Goal: Transaction & Acquisition: Purchase product/service

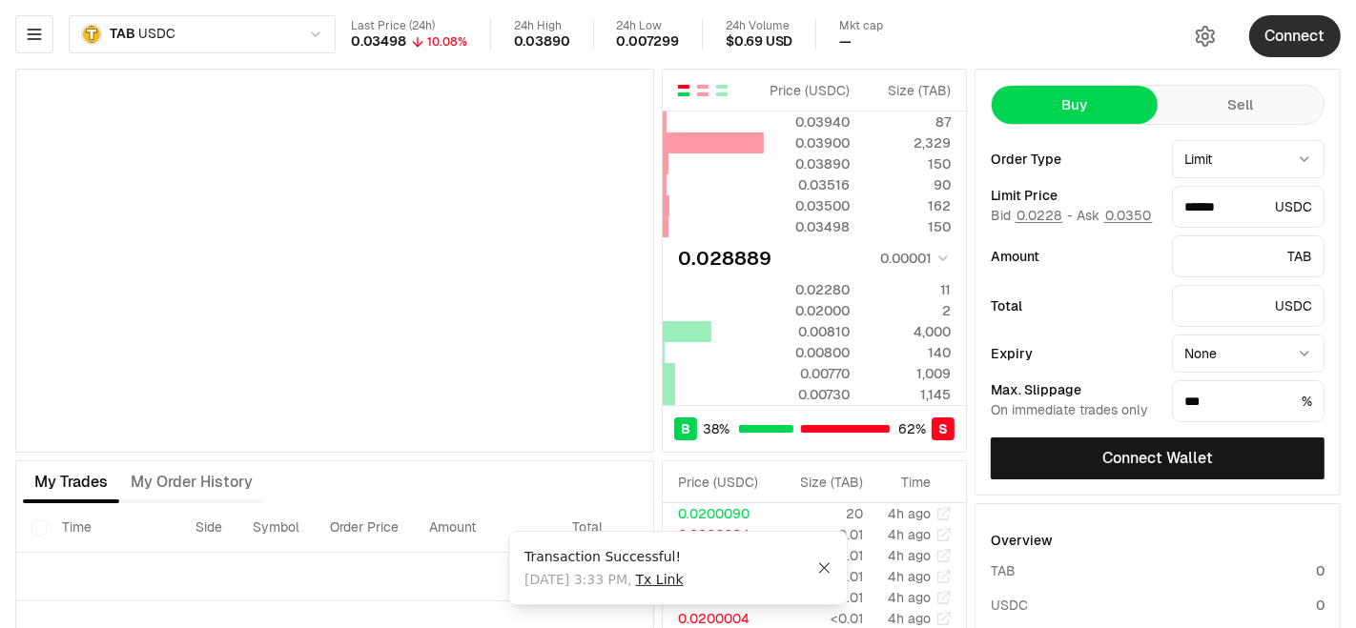
click at [1298, 35] on button "Connect" at bounding box center [1295, 36] width 92 height 42
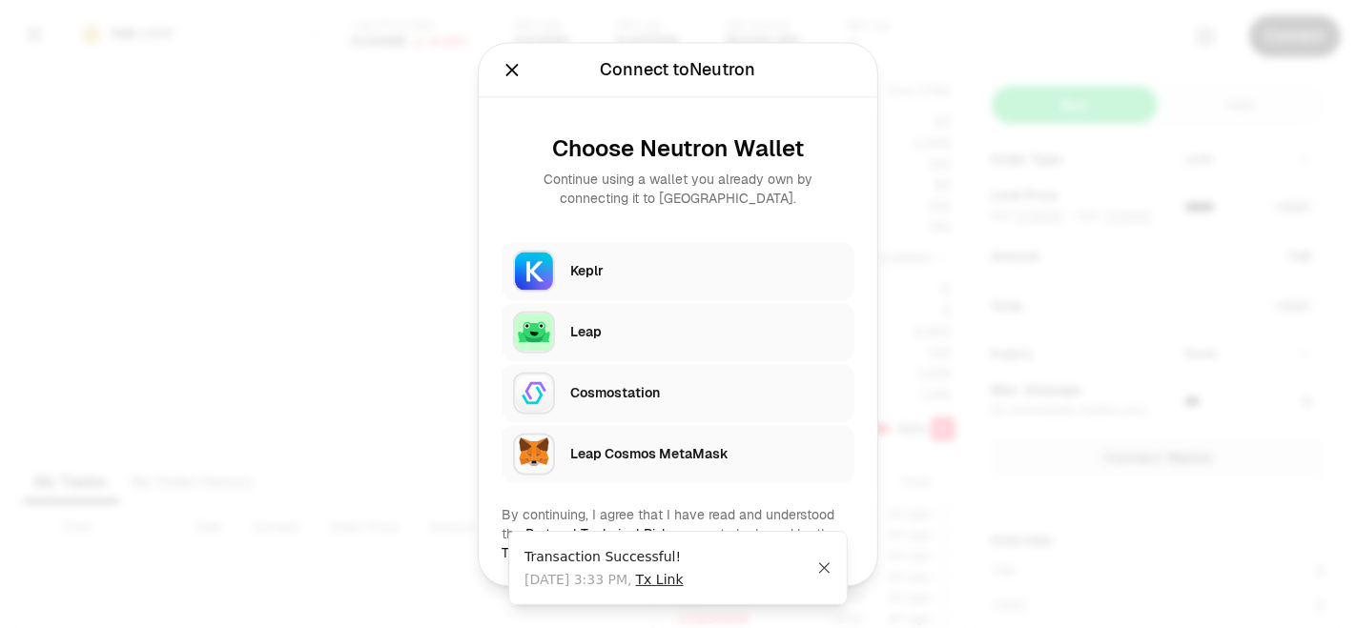
click at [655, 274] on div "Keplr" at bounding box center [706, 270] width 273 height 19
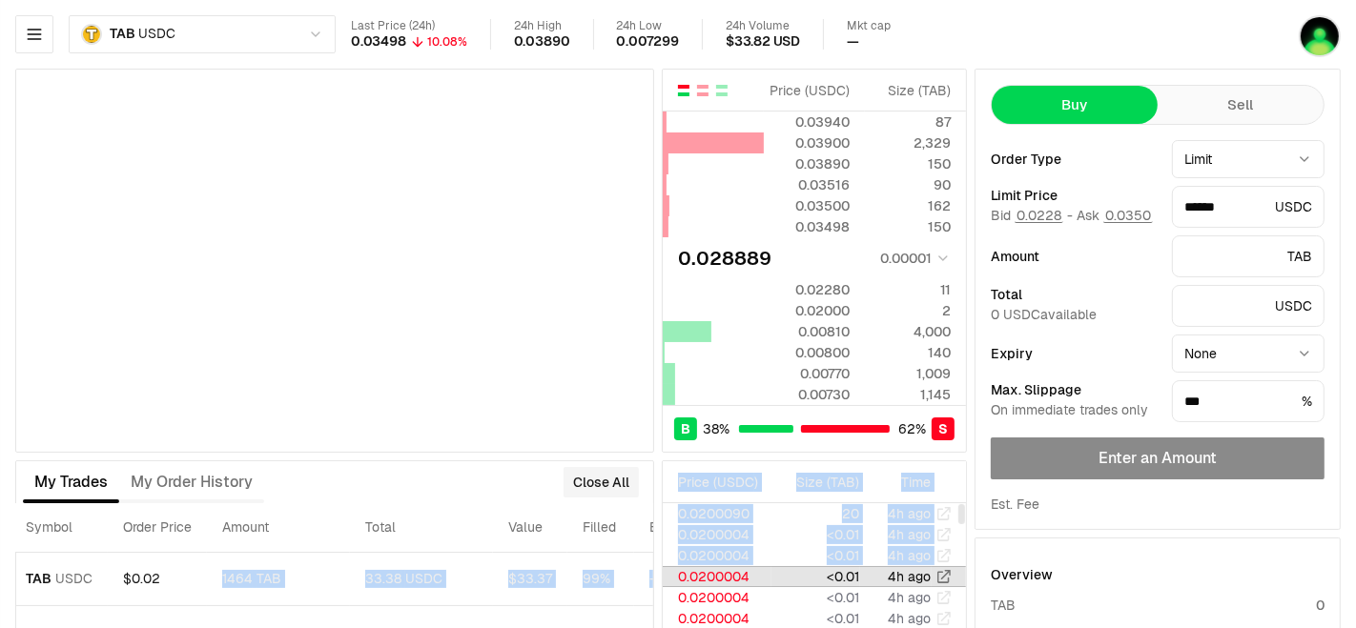
scroll to position [0, 468]
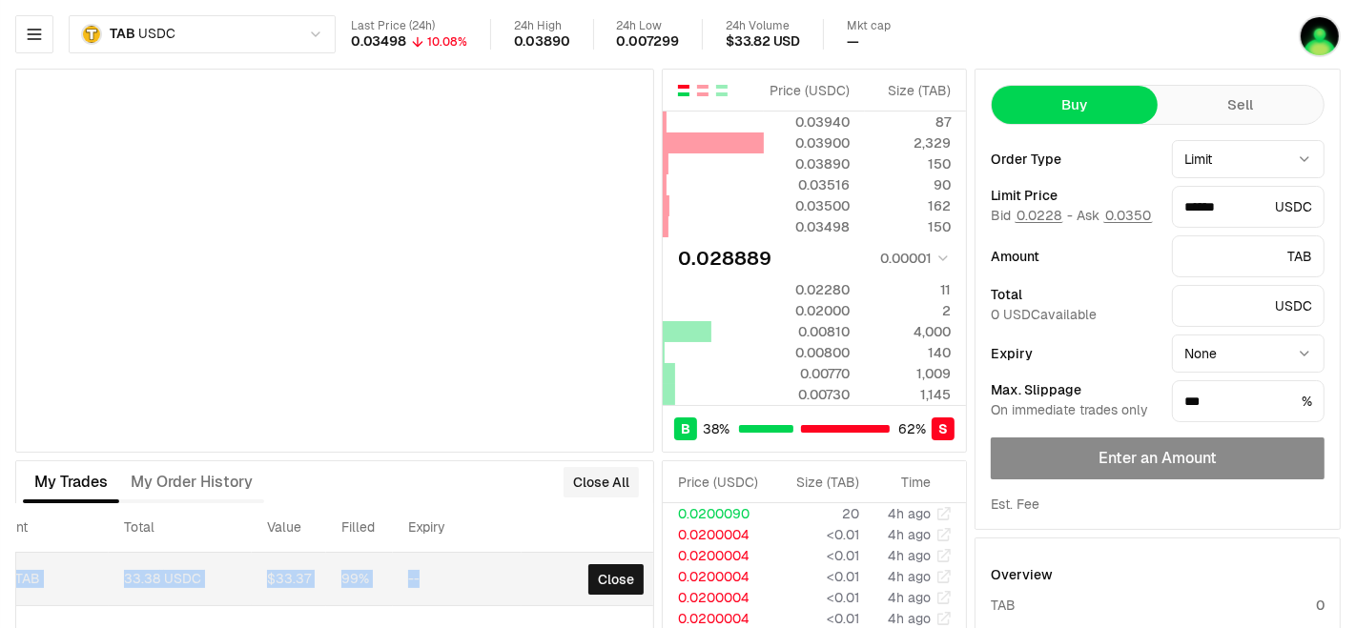
drag, startPoint x: 470, startPoint y: 563, endPoint x: 444, endPoint y: 576, distance: 29.0
click at [444, 576] on tr "11 авг., 15:33:46 Buy TAB USDC $0.02 1464 TAB 33.38 USDC $33.37 99% -- Close" at bounding box center [103, 579] width 1111 height 53
click at [447, 576] on td "--" at bounding box center [457, 579] width 129 height 53
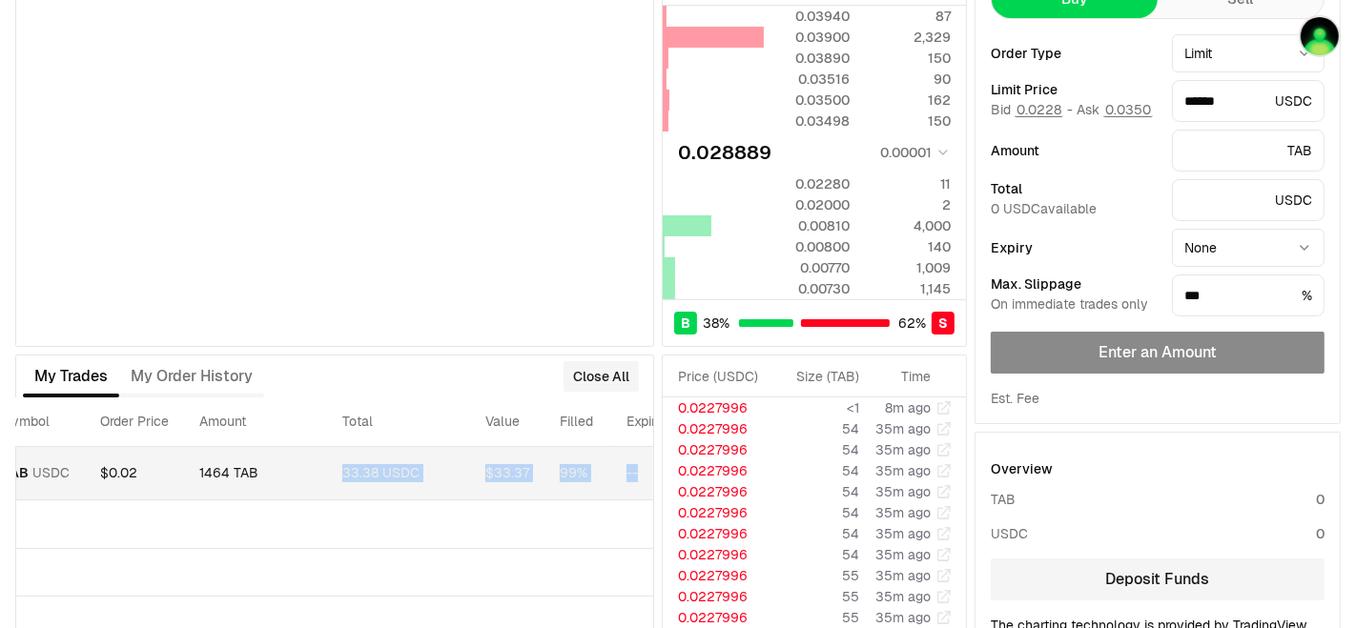
scroll to position [0, 253]
drag, startPoint x: 553, startPoint y: 470, endPoint x: 413, endPoint y: 469, distance: 140.2
click at [413, 469] on tr "11 авг., 15:33:46 Buy TAB USDC $0.02 1464 TAB 33.38 USDC $33.37 99% -- Close" at bounding box center [318, 473] width 1111 height 53
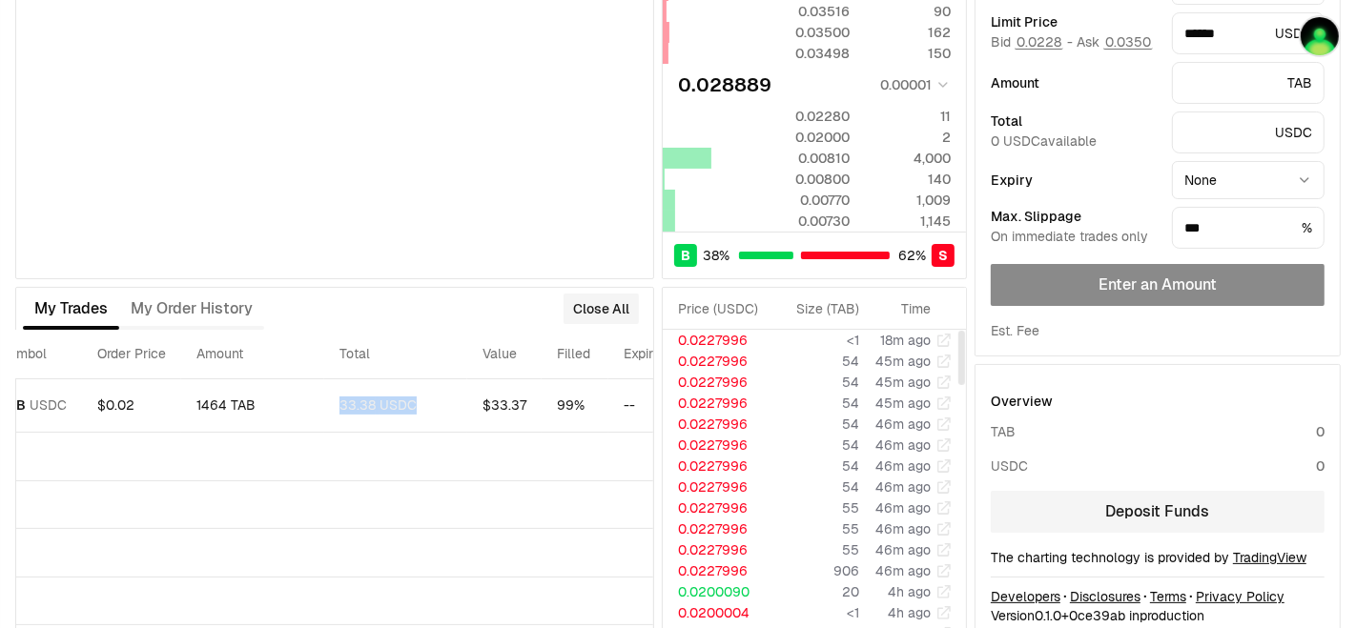
scroll to position [199, 0]
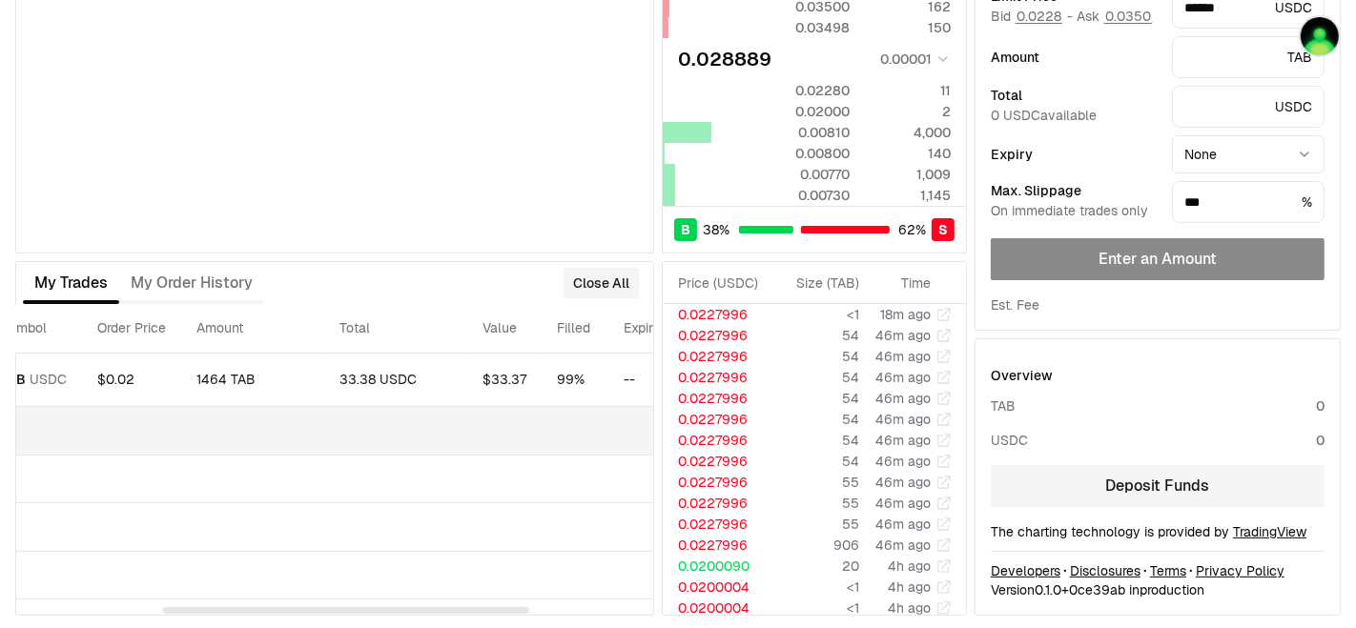
click at [125, 443] on td at bounding box center [318, 431] width 1111 height 49
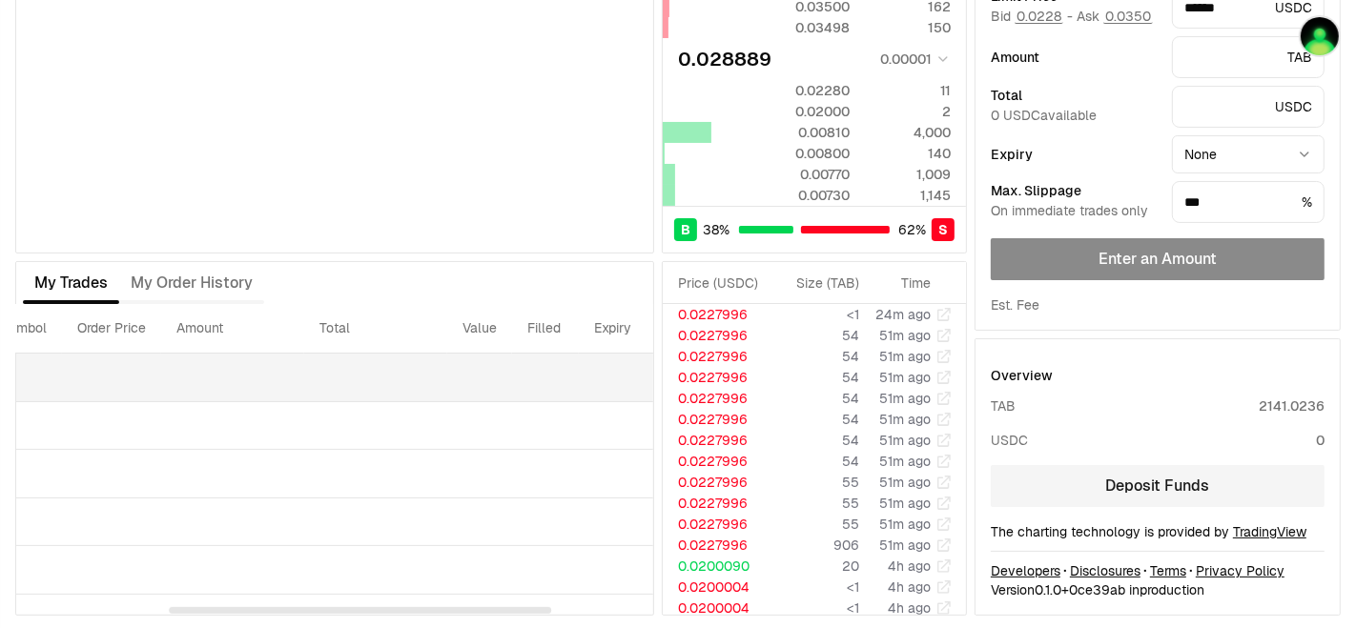
click at [269, 371] on td at bounding box center [294, 378] width 1063 height 49
